Goal: Task Accomplishment & Management: Manage account settings

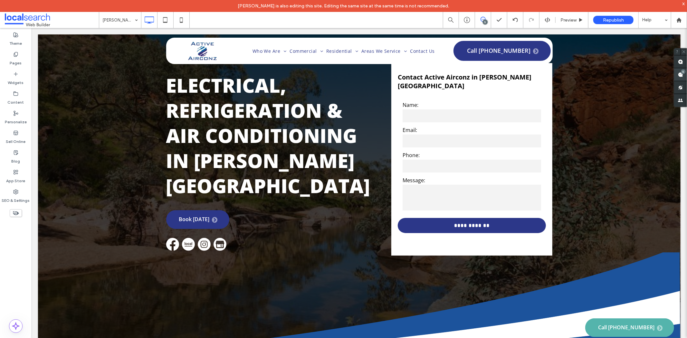
click at [678, 75] on use at bounding box center [680, 74] width 5 height 5
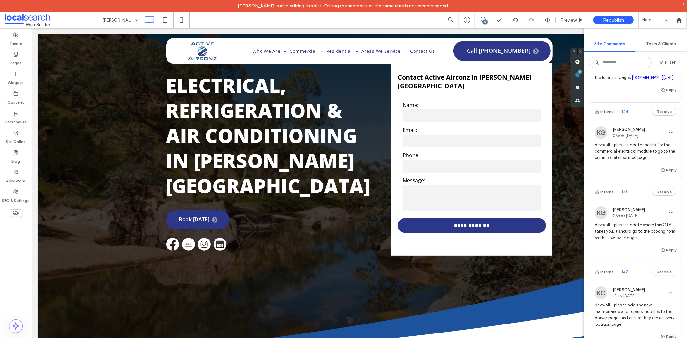
scroll to position [250, 0]
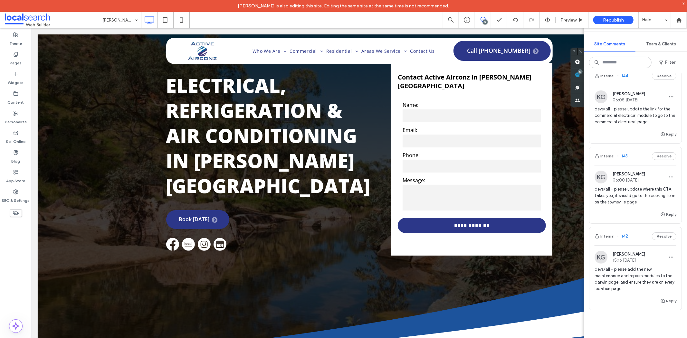
click at [601, 160] on button "Internal" at bounding box center [604, 156] width 20 height 8
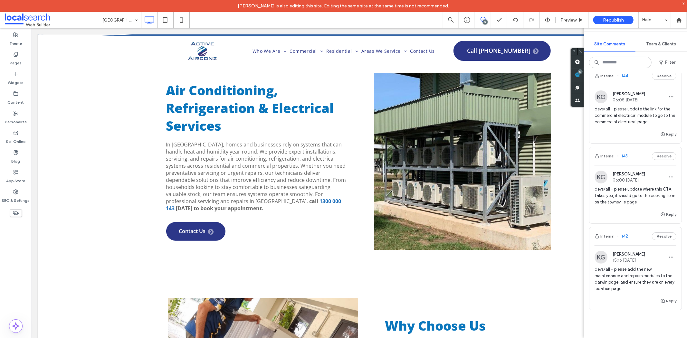
scroll to position [393, 0]
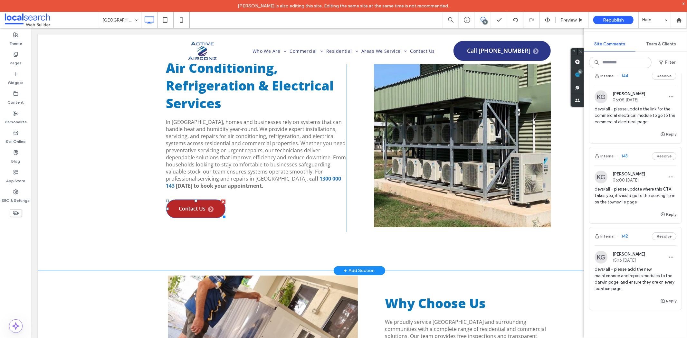
click at [203, 206] on span "Contact Us" at bounding box center [196, 209] width 35 height 6
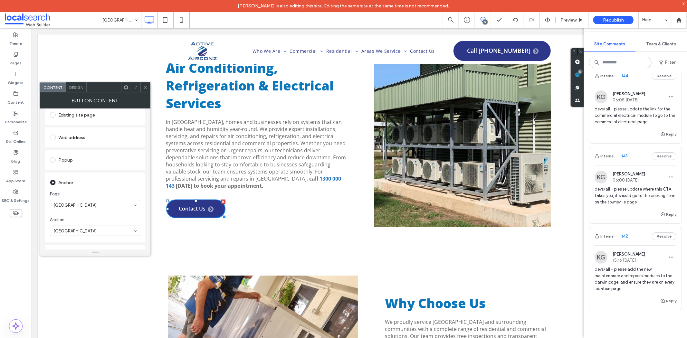
scroll to position [107, 0]
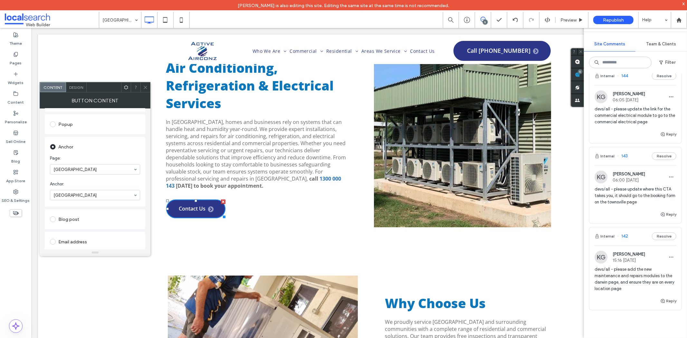
click at [144, 92] on span at bounding box center [145, 87] width 5 height 10
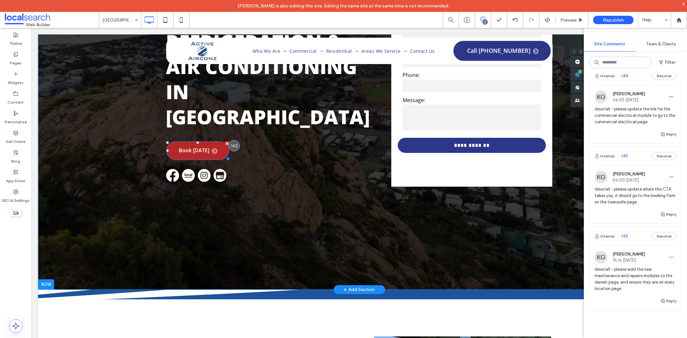
click at [194, 147] on span "Book [DATE]" at bounding box center [198, 150] width 39 height 6
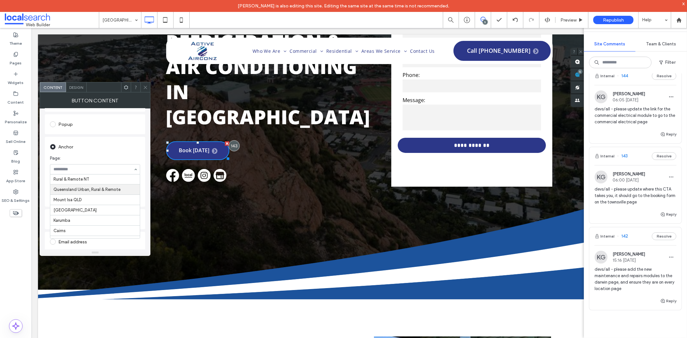
scroll to position [187, 0]
click at [145, 89] on icon at bounding box center [145, 87] width 5 height 5
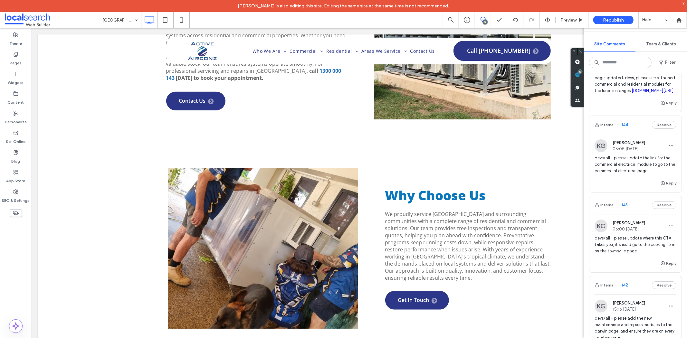
scroll to position [536, 0]
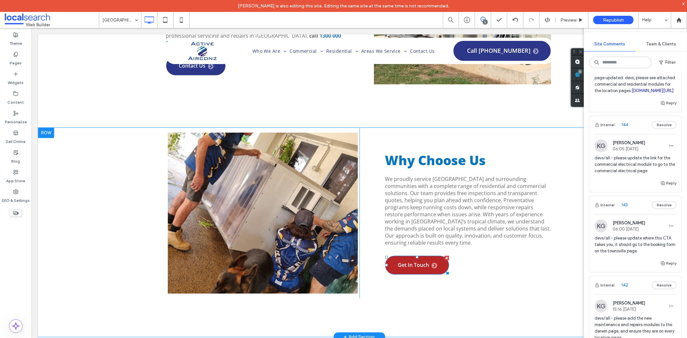
click at [419, 262] on span "Get In Touch" at bounding box center [417, 265] width 39 height 6
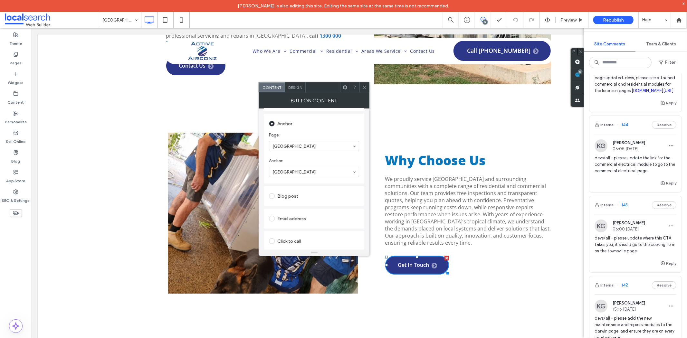
scroll to position [143, 0]
click at [364, 90] on span at bounding box center [364, 87] width 5 height 10
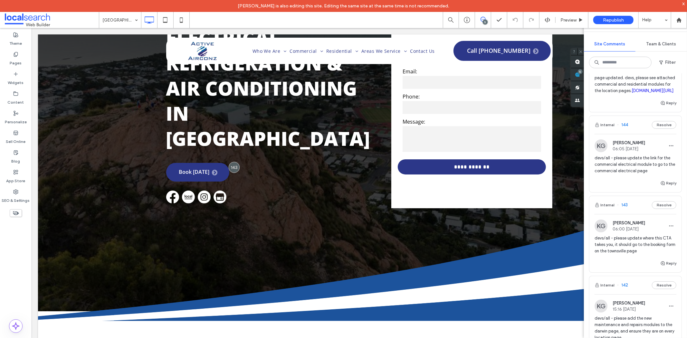
scroll to position [71, 0]
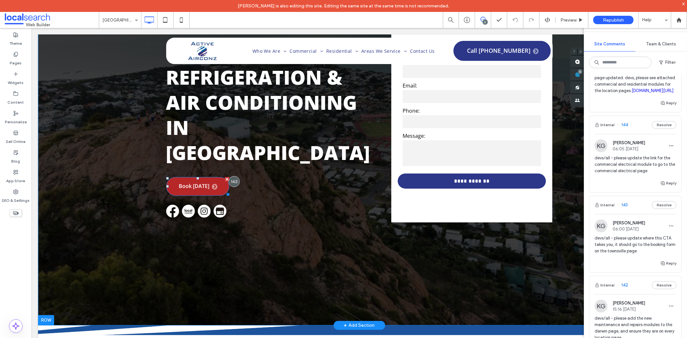
click at [209, 183] on span "Book [DATE]" at bounding box center [198, 186] width 39 height 6
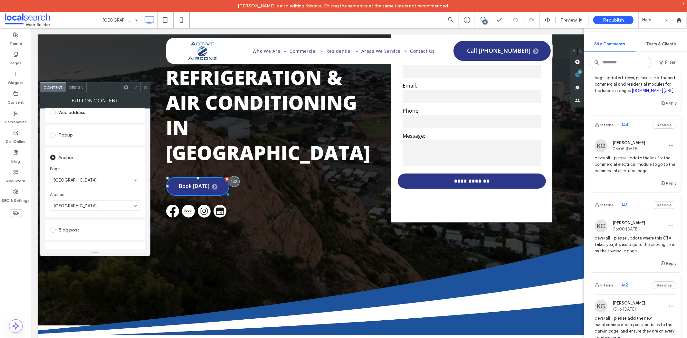
scroll to position [107, 0]
click at [146, 88] on icon at bounding box center [145, 87] width 5 height 5
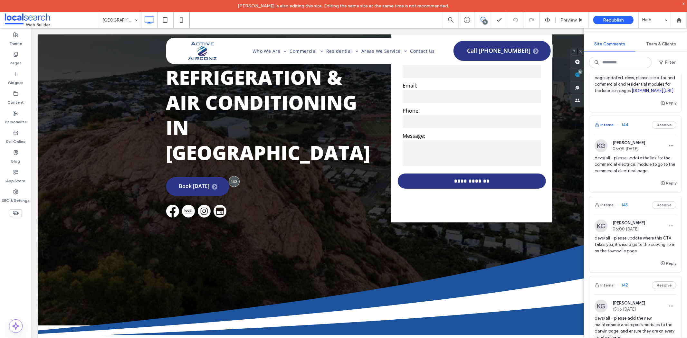
click at [609, 129] on button "Internal" at bounding box center [604, 125] width 20 height 8
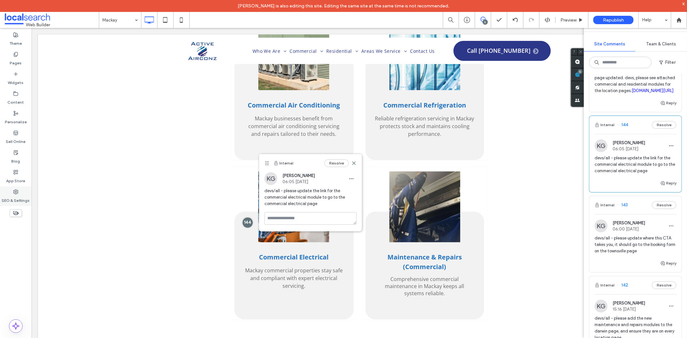
click at [28, 192] on div "SEO & Settings" at bounding box center [16, 196] width 32 height 20
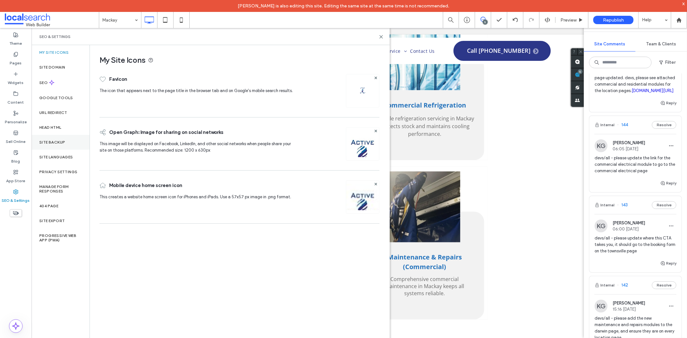
click at [59, 146] on div "Site Backup" at bounding box center [61, 142] width 58 height 15
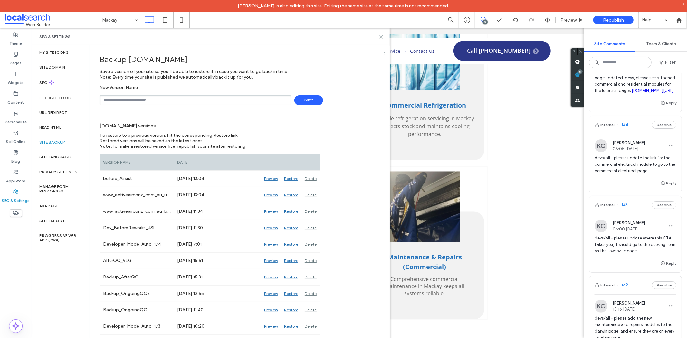
click at [379, 37] on icon at bounding box center [381, 36] width 5 height 5
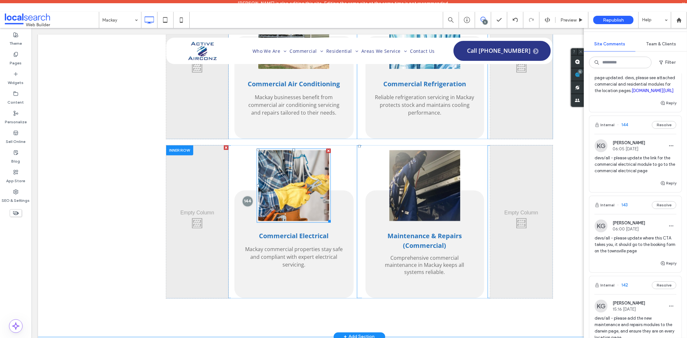
scroll to position [907, 0]
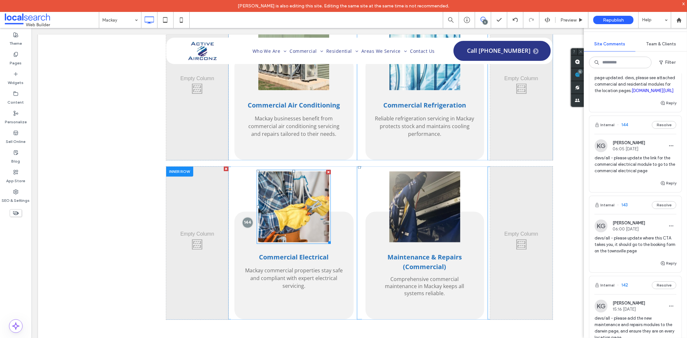
click at [294, 174] on link at bounding box center [293, 206] width 71 height 71
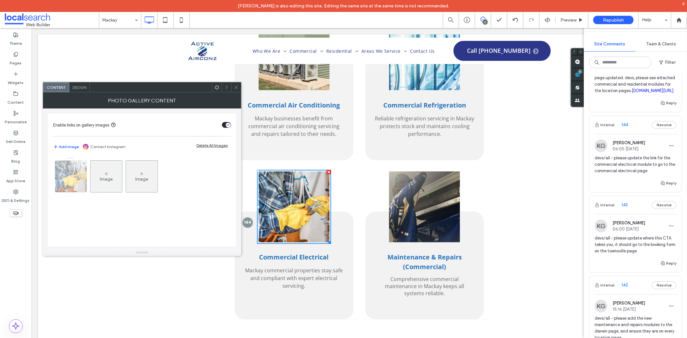
click at [76, 181] on img at bounding box center [71, 177] width 50 height 32
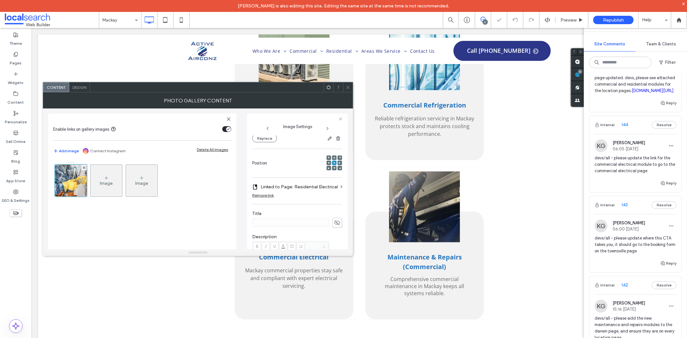
scroll to position [71, 0]
click at [295, 184] on label "Linked to Page: Residential Electrical" at bounding box center [298, 187] width 77 height 12
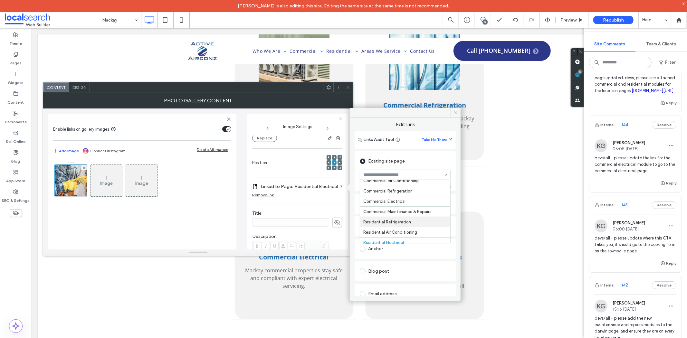
scroll to position [12, 0]
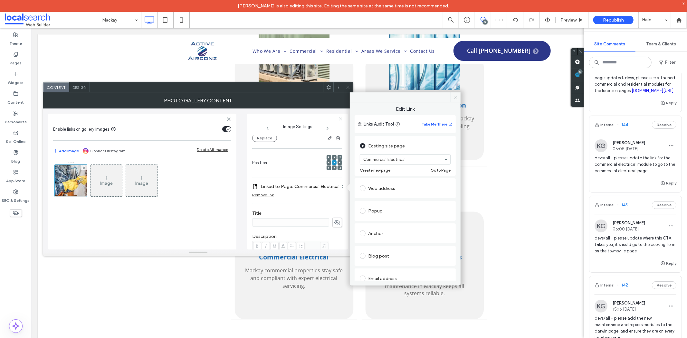
click at [457, 96] on use at bounding box center [455, 97] width 3 height 3
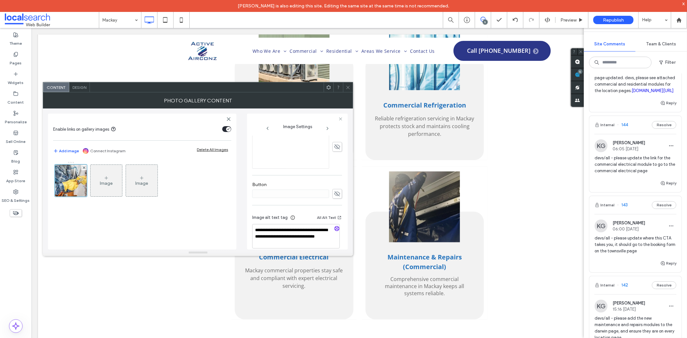
scroll to position [198, 0]
click at [348, 88] on icon at bounding box center [347, 87] width 5 height 5
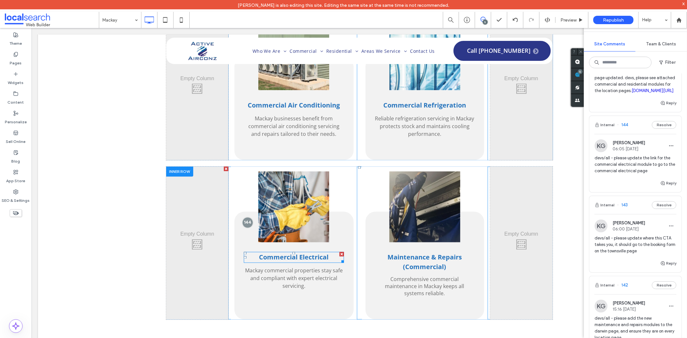
click at [295, 253] on link "Commercial Electrical" at bounding box center [294, 257] width 70 height 9
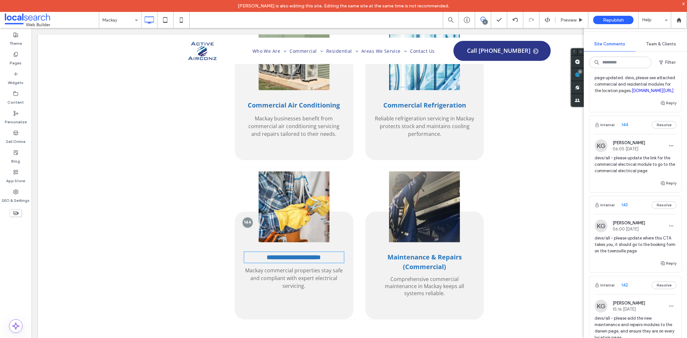
type input "*********"
type input "**"
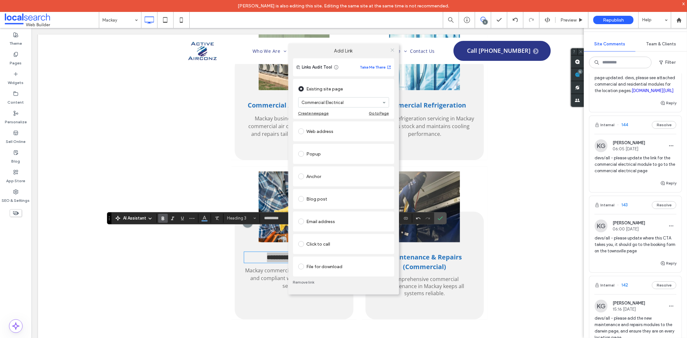
click at [392, 50] on icon at bounding box center [392, 50] width 5 height 5
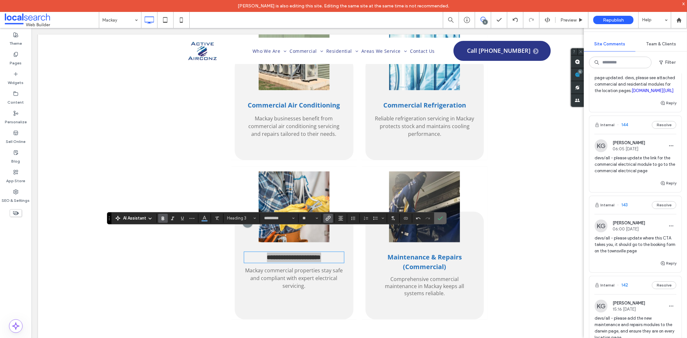
click at [442, 218] on icon "Confirm" at bounding box center [440, 218] width 5 height 5
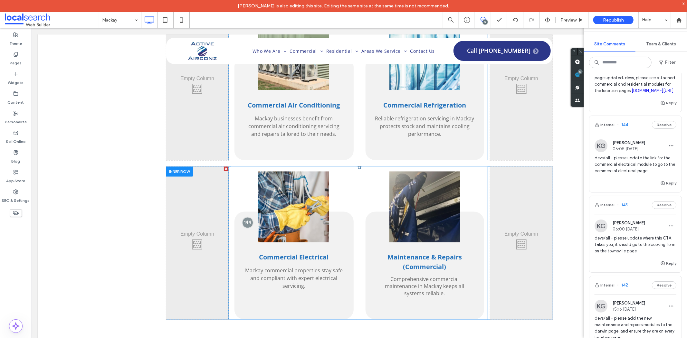
click at [236, 166] on div "Commercial Electrical Mackay commercial properties stay safe and compliant with…" at bounding box center [294, 242] width 126 height 153
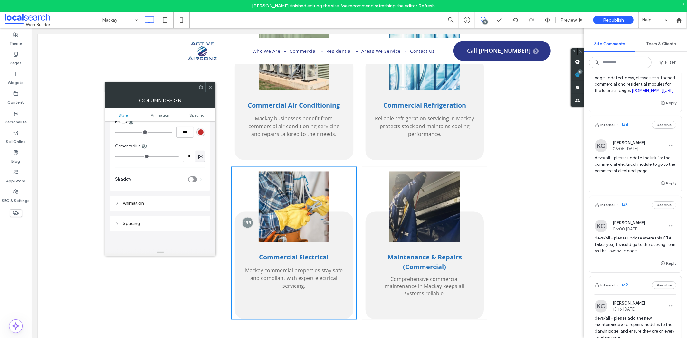
scroll to position [286, 0]
click at [212, 86] on icon at bounding box center [210, 87] width 5 height 5
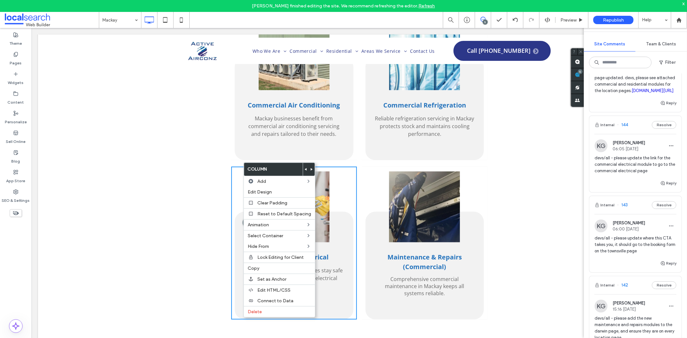
click at [193, 300] on div "Click To Paste Commercial Air Conditioning Mackay businesses benefit from comme…" at bounding box center [359, 183] width 642 height 350
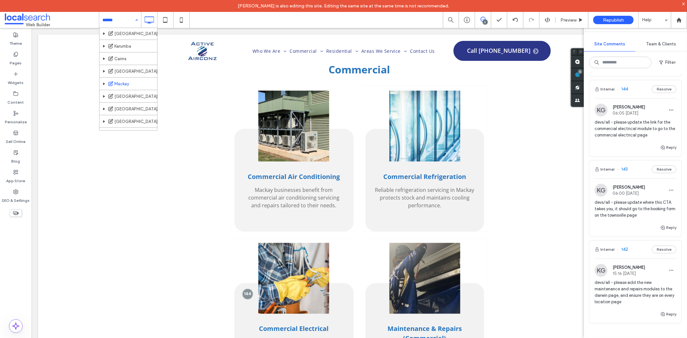
scroll to position [250, 0]
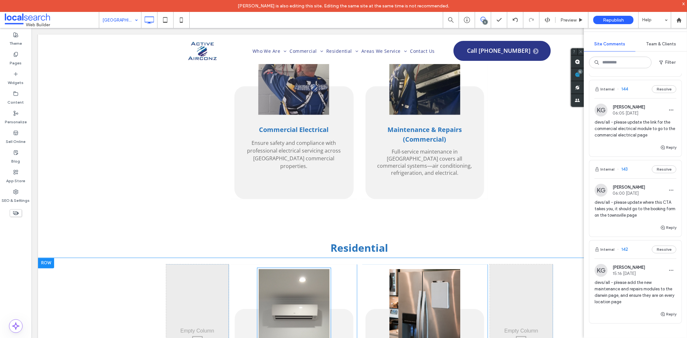
scroll to position [1037, 0]
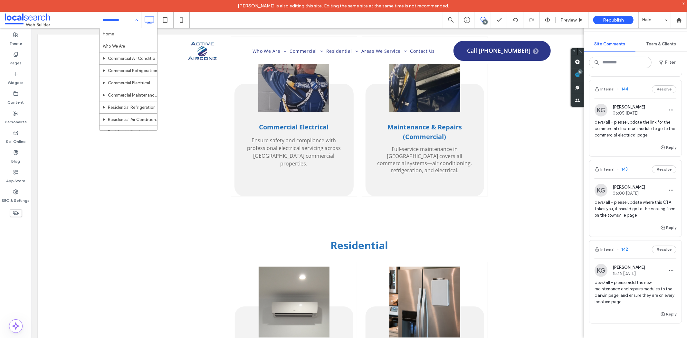
click at [112, 18] on input at bounding box center [118, 20] width 32 height 16
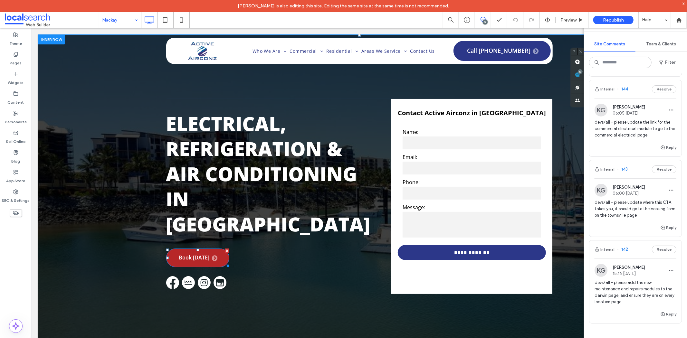
click at [206, 255] on span "Book [DATE]" at bounding box center [198, 258] width 39 height 6
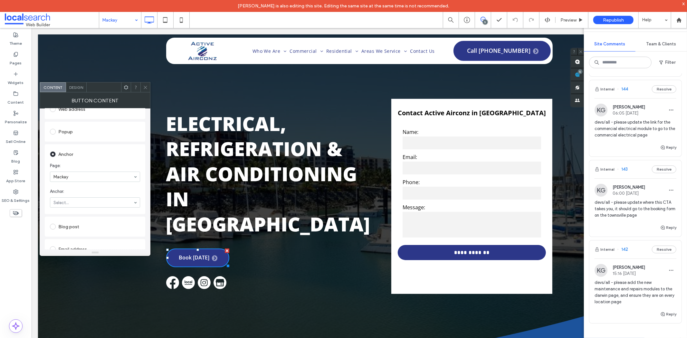
scroll to position [107, 0]
click at [146, 89] on icon at bounding box center [145, 87] width 5 height 5
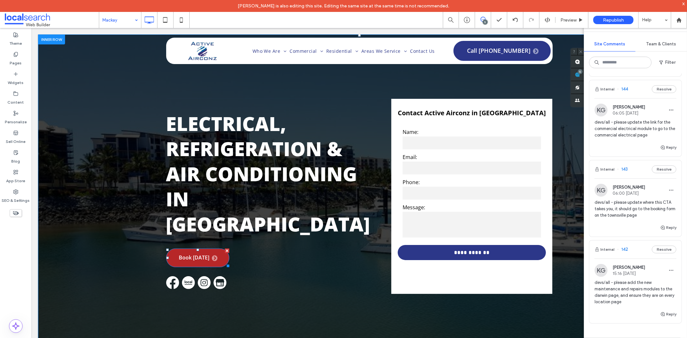
click at [195, 248] on link "Book [DATE]" at bounding box center [197, 257] width 63 height 19
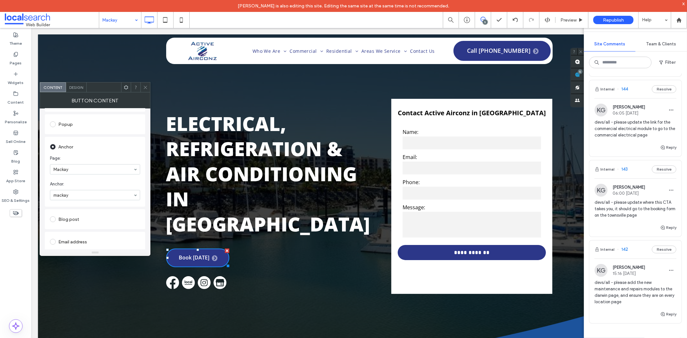
click at [146, 89] on icon at bounding box center [145, 87] width 5 height 5
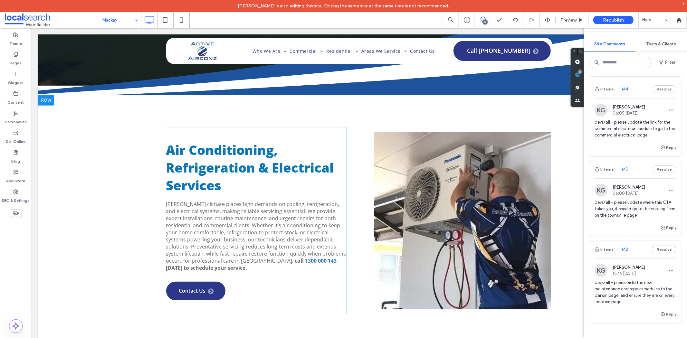
scroll to position [322, 0]
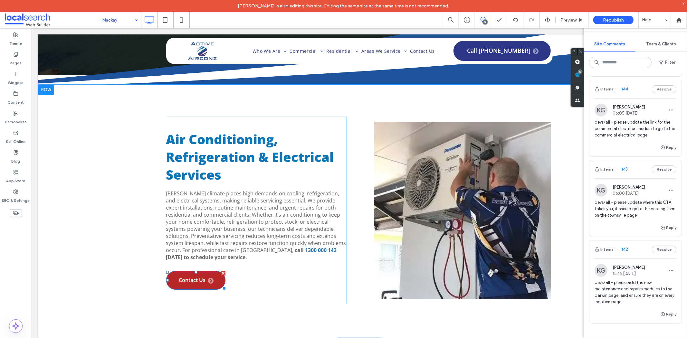
click at [188, 271] on link "Contact Us" at bounding box center [195, 280] width 59 height 19
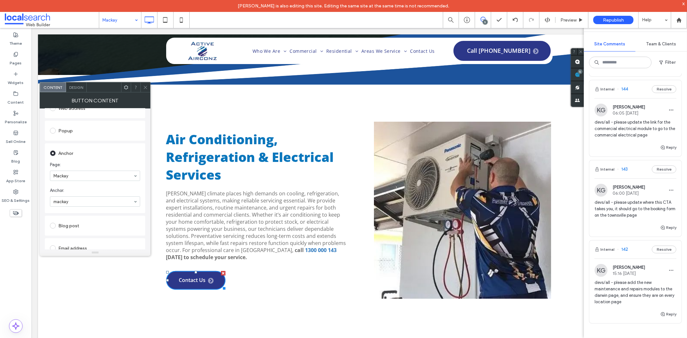
scroll to position [107, 0]
click at [145, 86] on icon at bounding box center [145, 87] width 5 height 5
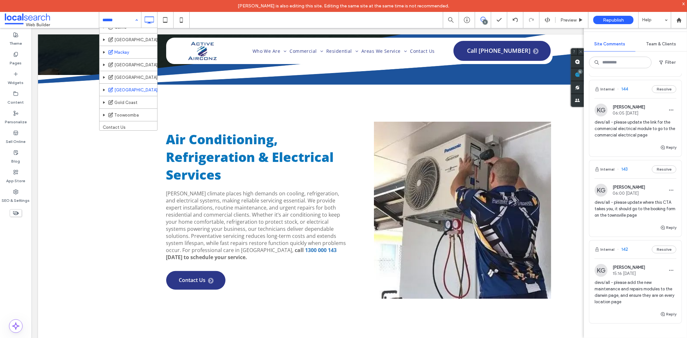
scroll to position [271, 0]
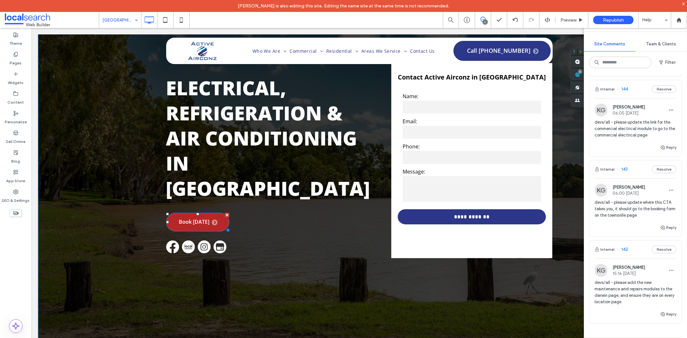
click at [179, 219] on span "Book [DATE]" at bounding box center [198, 222] width 39 height 6
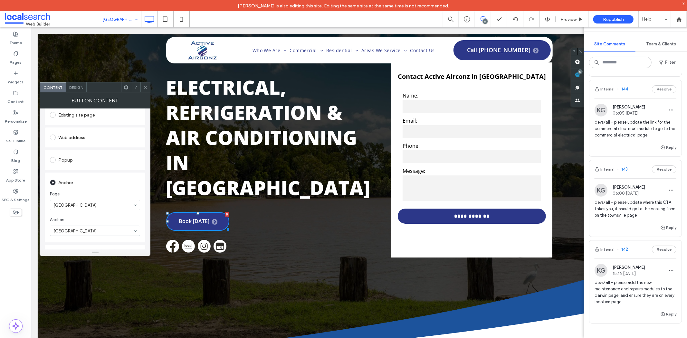
scroll to position [107, 0]
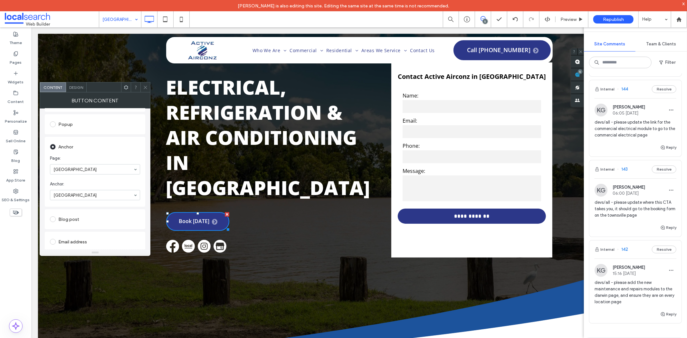
click at [146, 88] on use at bounding box center [145, 87] width 3 height 3
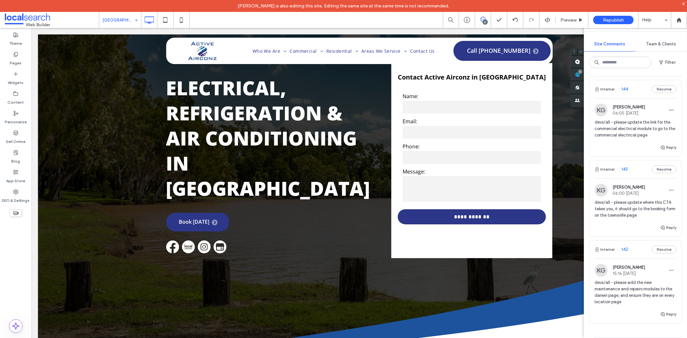
scroll to position [201, 0]
